Goal: Navigation & Orientation: Find specific page/section

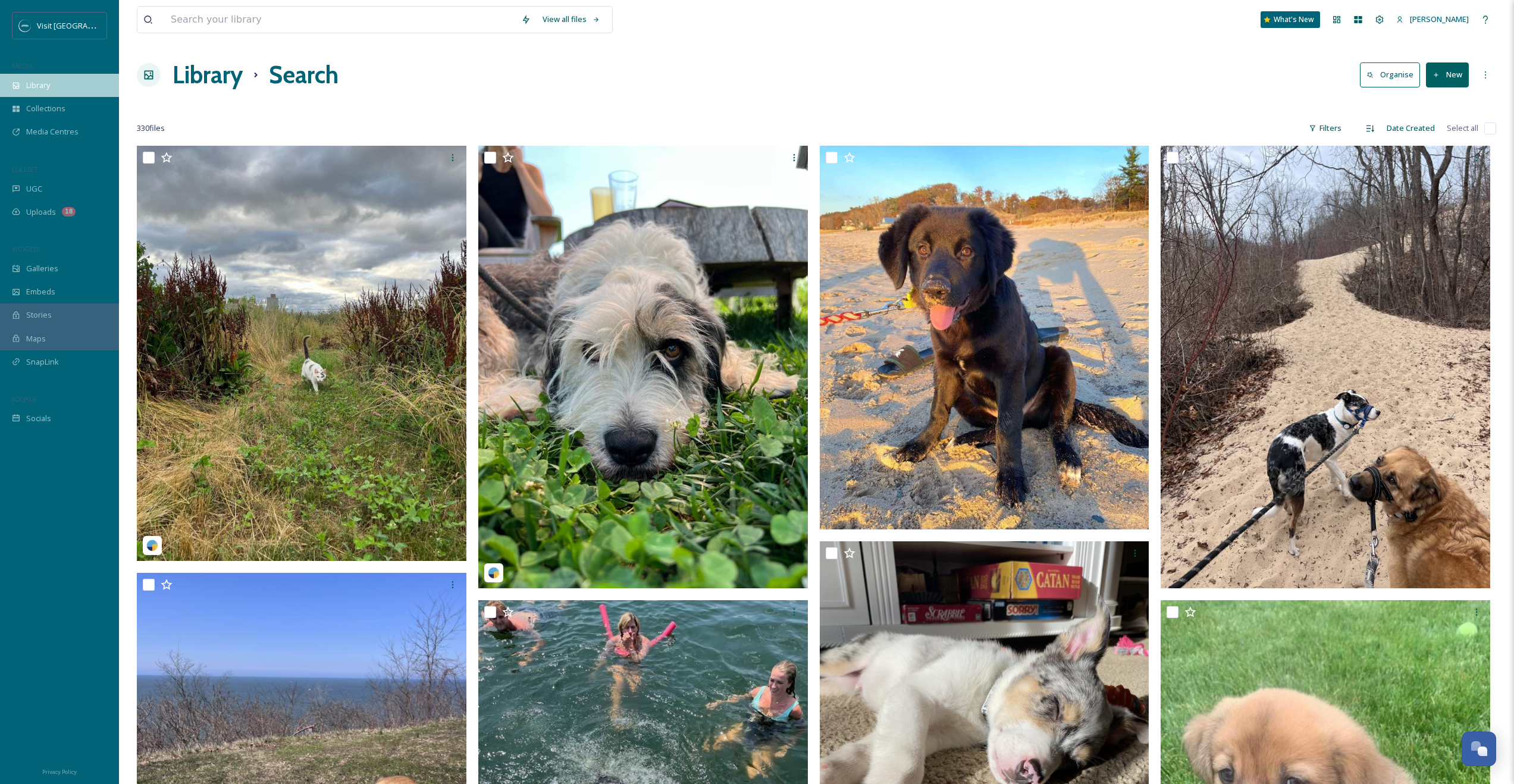
scroll to position [12490, 0]
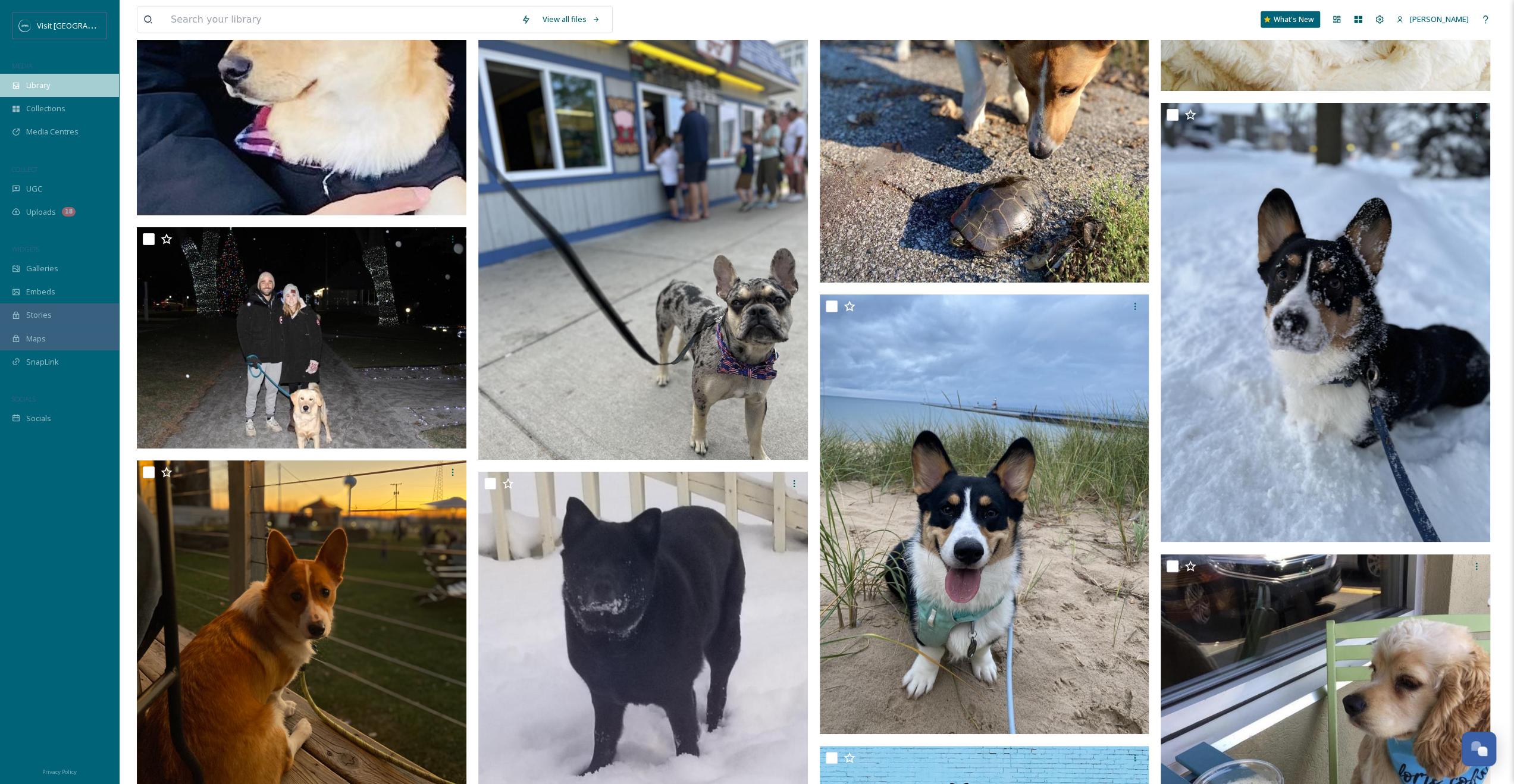
click at [49, 78] on div "Library" at bounding box center [60, 85] width 119 height 23
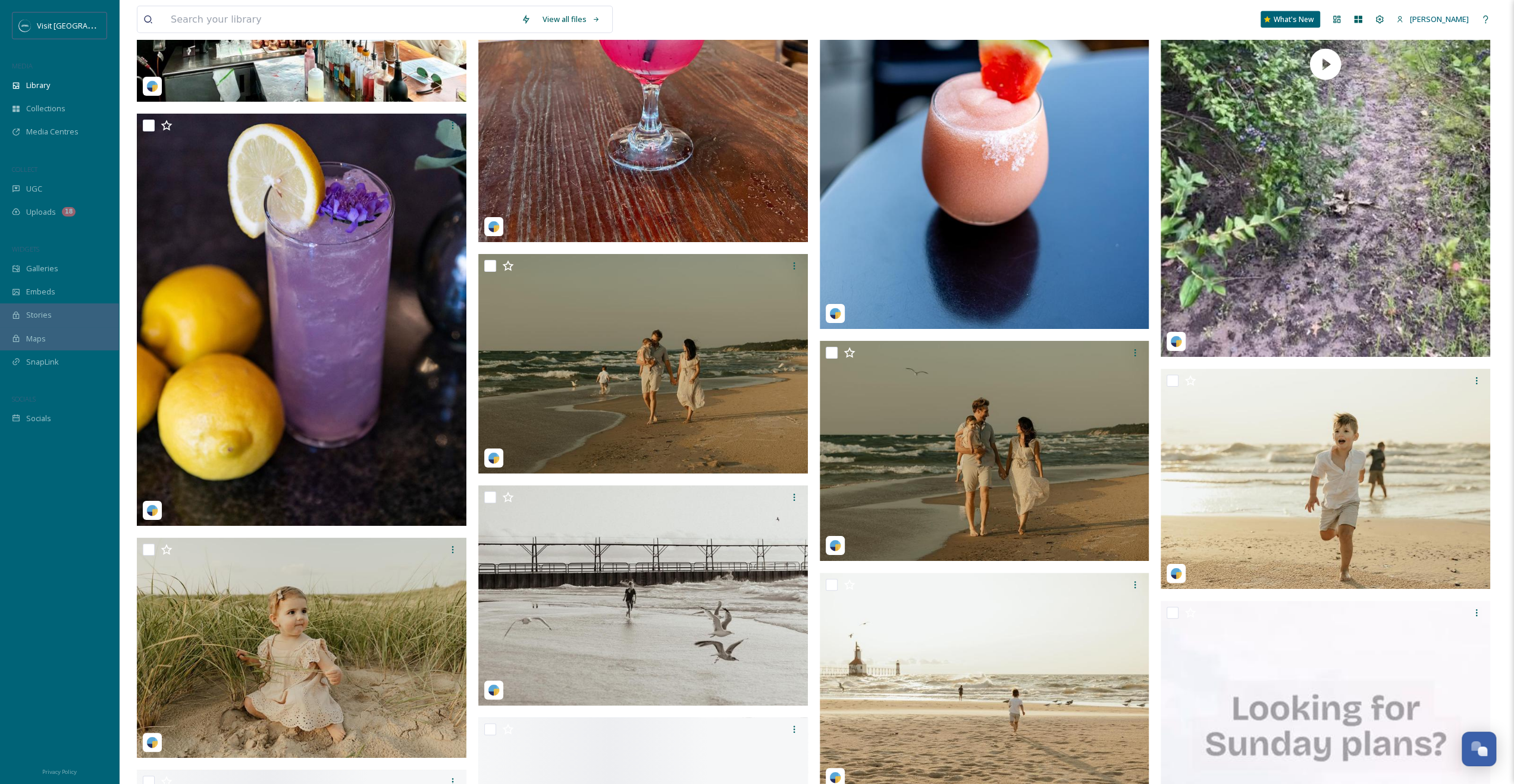
scroll to position [2677, 0]
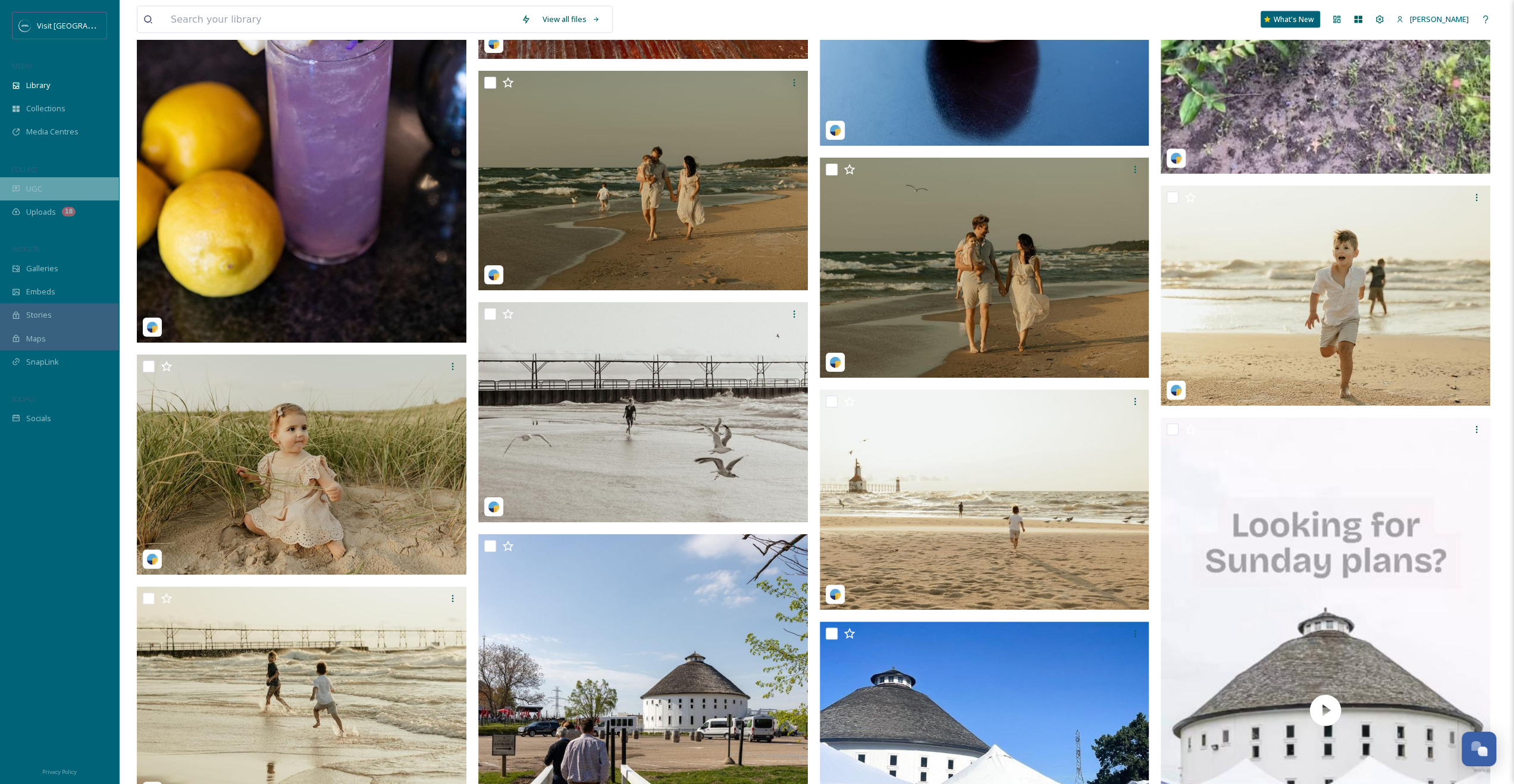
click at [47, 186] on div "UGC" at bounding box center [60, 189] width 119 height 23
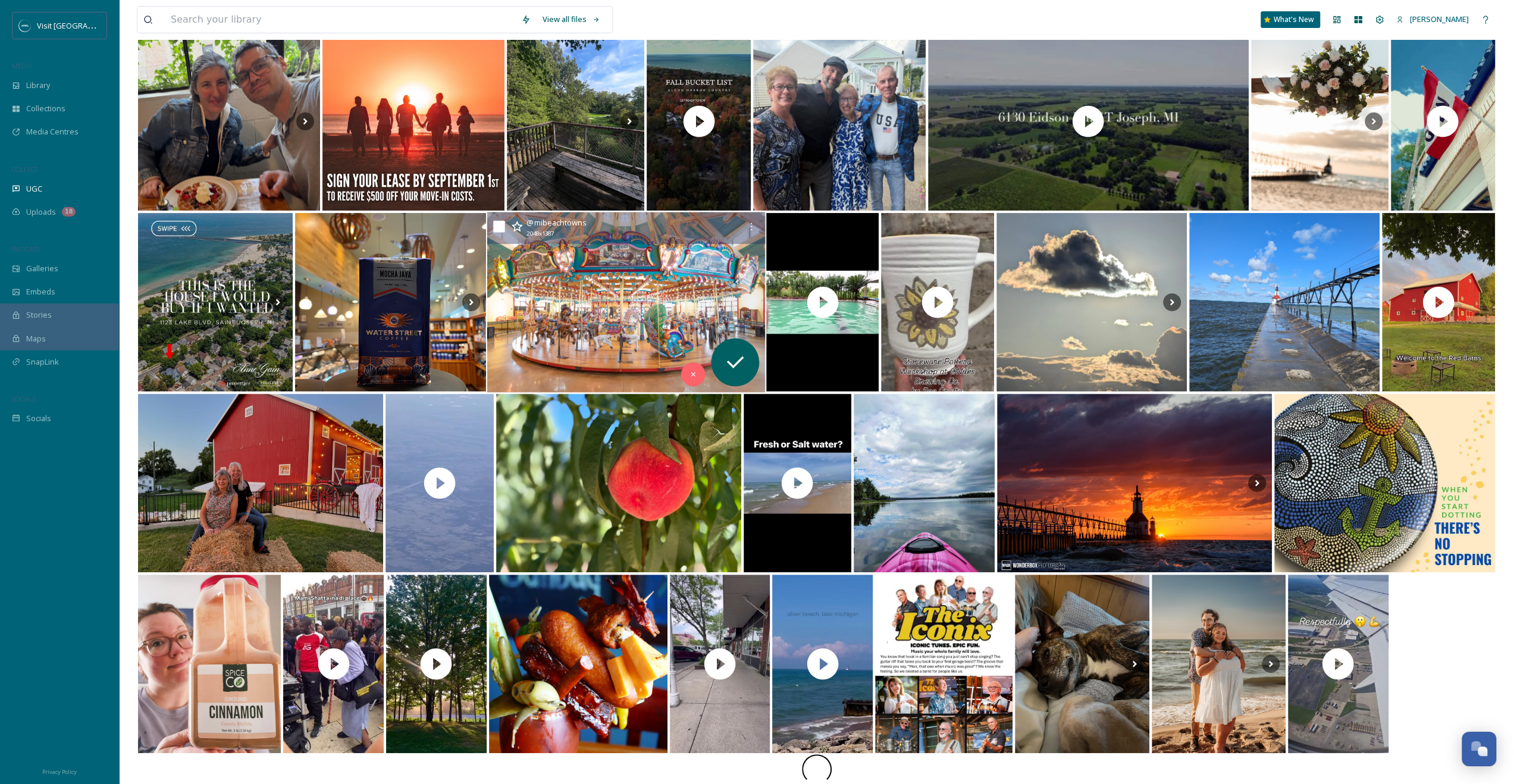
scroll to position [332, 0]
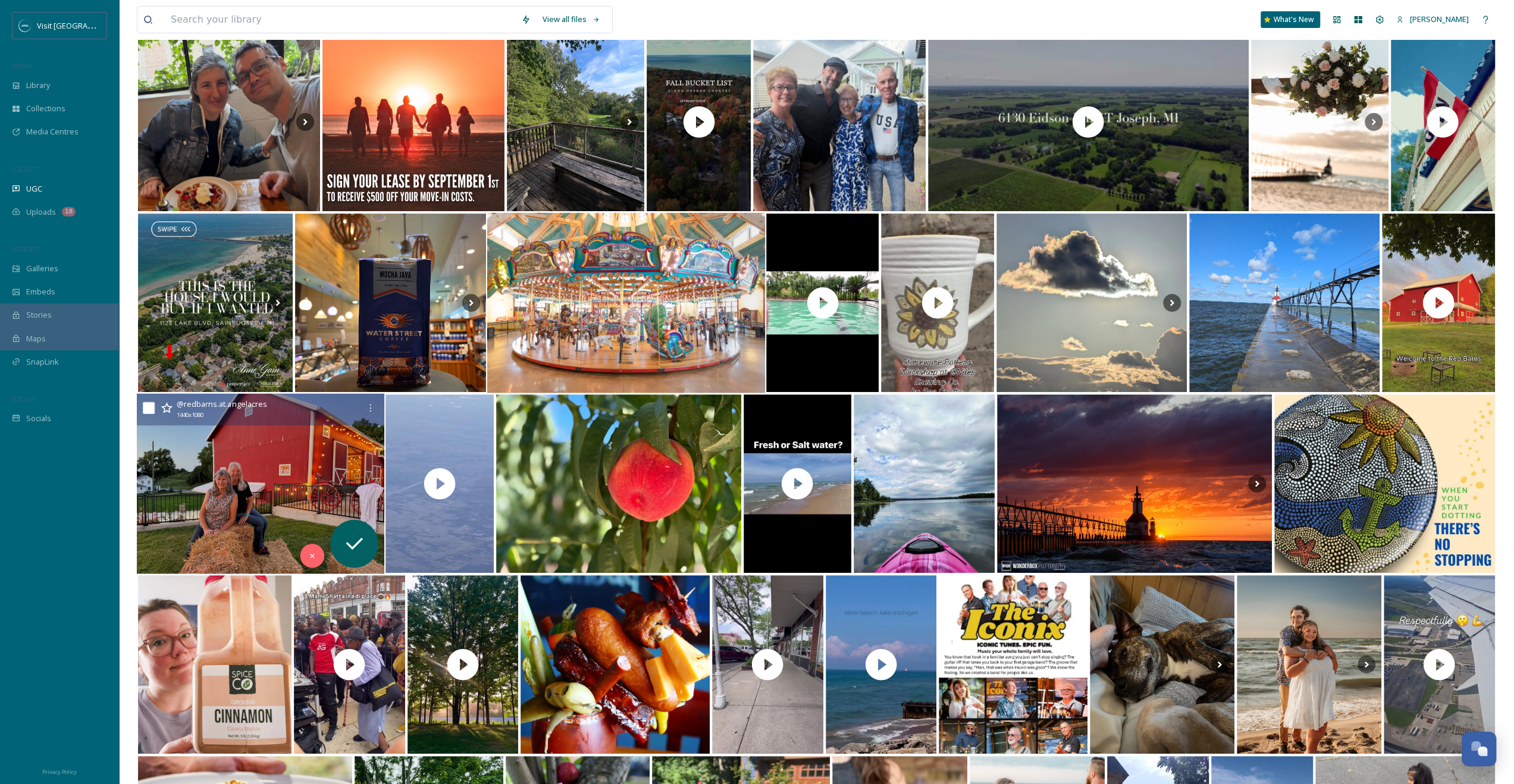
click at [316, 462] on img at bounding box center [261, 484] width 248 height 180
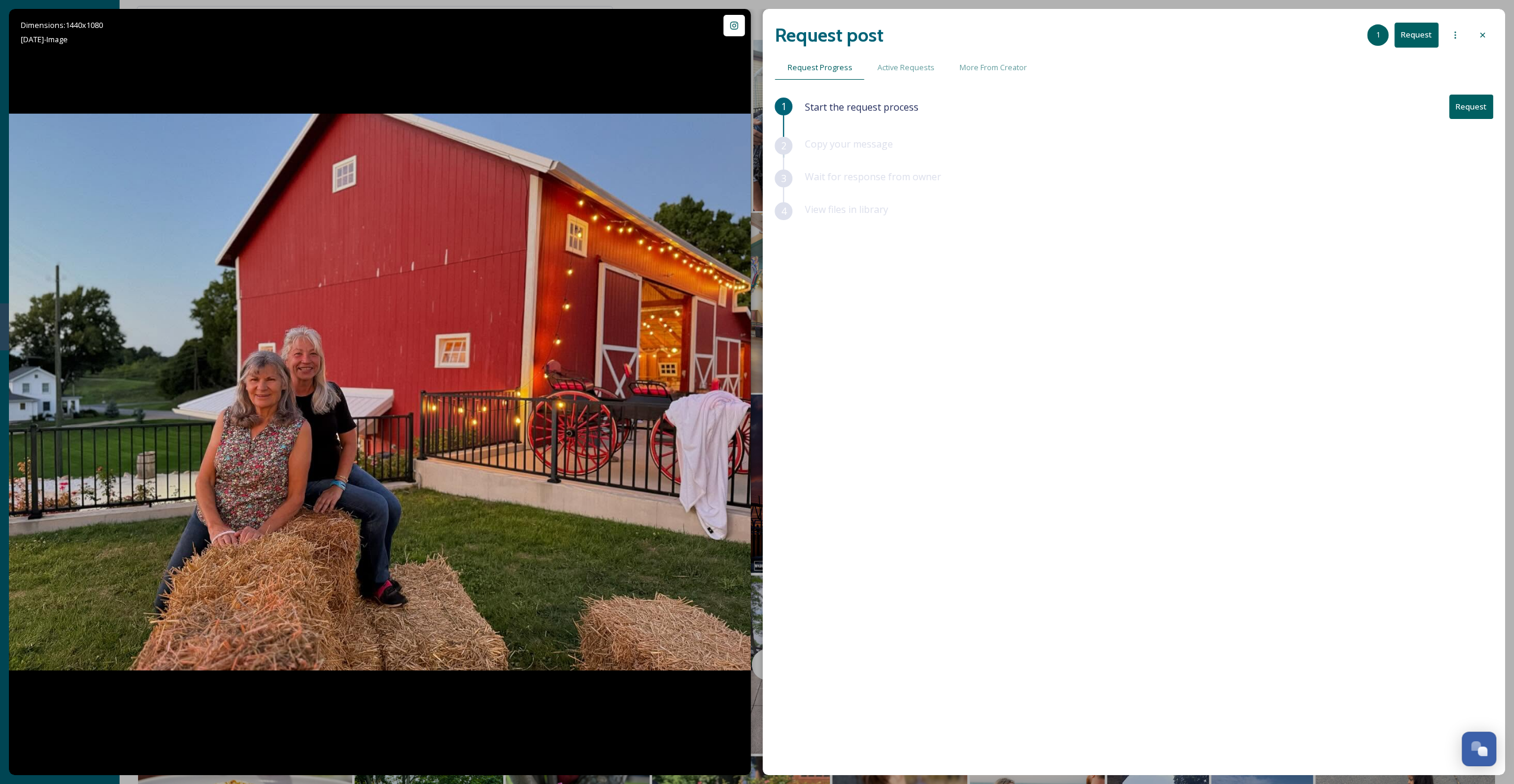
click at [1491, 33] on div at bounding box center [1483, 36] width 21 height 21
